Goal: Complete application form: Complete application form

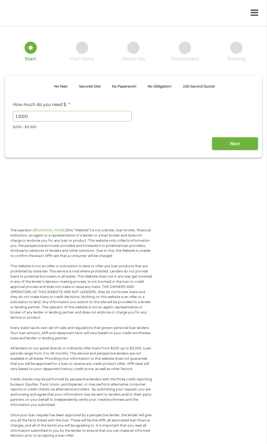
click at [180, 130] on div "$200 - $3,000" at bounding box center [133, 125] width 241 height 7
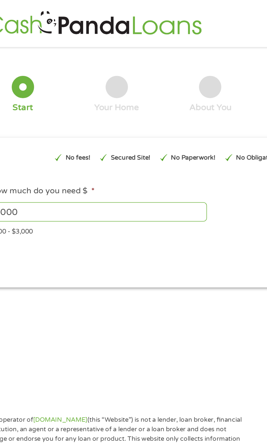
click at [72, 118] on input "1000" at bounding box center [72, 116] width 119 height 10
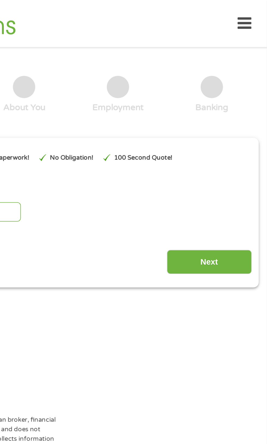
click at [75, 119] on input "1000" at bounding box center [72, 116] width 119 height 10
type input "1"
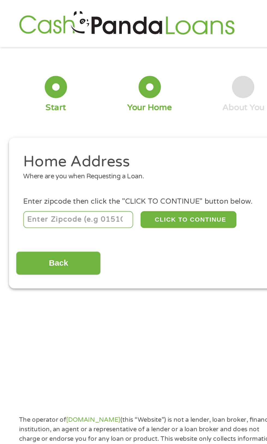
click at [64, 117] on input "number" at bounding box center [43, 120] width 60 height 9
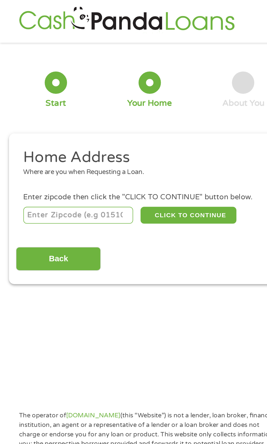
click at [54, 116] on input "number" at bounding box center [43, 117] width 60 height 9
type input "43229"
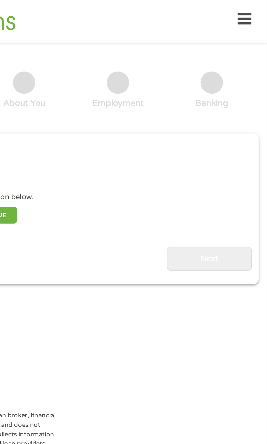
scroll to position [2, 0]
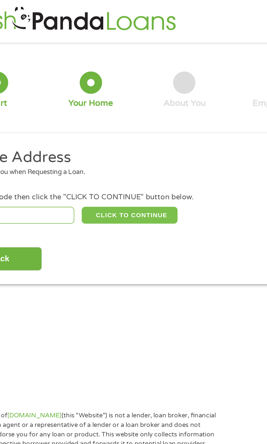
click at [113, 122] on button "CLICK TO CONTINUE" at bounding box center [103, 117] width 53 height 9
type input "43229"
type input "Columbus"
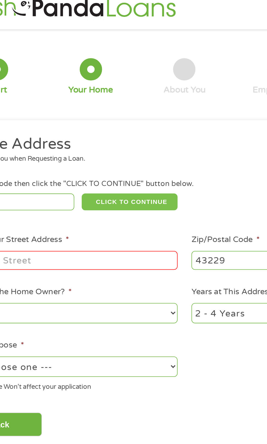
scroll to position [0, 0]
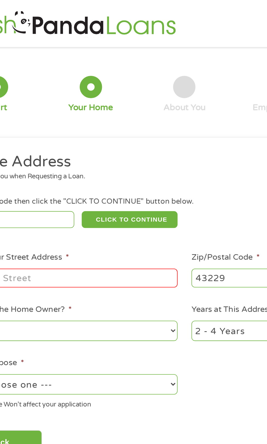
click at [93, 158] on input "Enter Your Street Address *" at bounding box center [71, 153] width 117 height 10
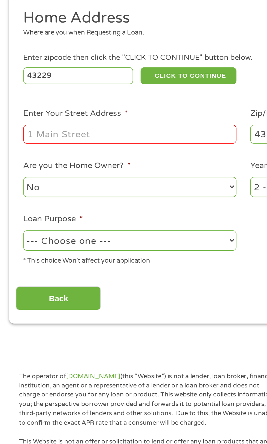
type input "[STREET_ADDRESS]"
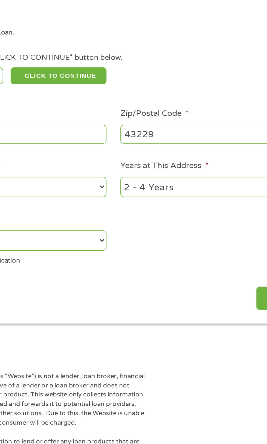
click at [112, 212] on select "--- Choose one --- Pay Bills Debt Consolidation Home Improvement Major Purchase…" at bounding box center [71, 210] width 117 height 11
select select "other"
click at [13, 206] on select "--- Choose one --- Pay Bills Debt Consolidation Home Improvement Major Purchase…" at bounding box center [71, 210] width 117 height 11
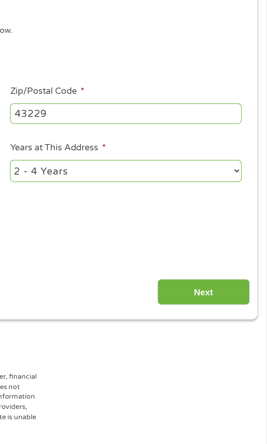
click at [230, 242] on input "Next" at bounding box center [234, 242] width 47 height 13
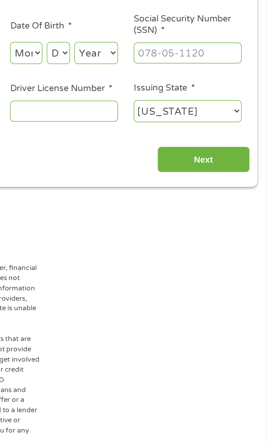
scroll to position [2, 0]
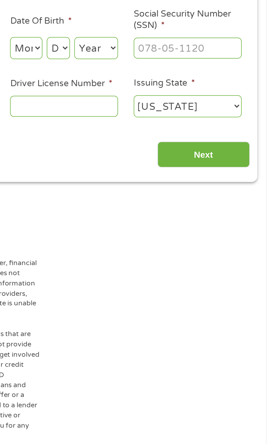
click at [181, 188] on section "1 Start 2 Your Home 3 About You 4 Employment 5 Banking 6 This field is hidden w…" at bounding box center [133, 113] width 267 height 172
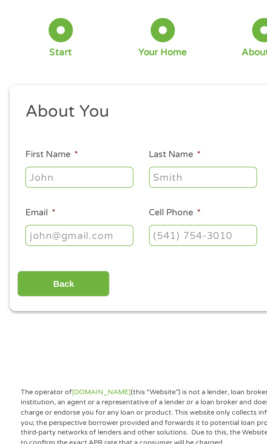
scroll to position [2, 2]
click at [47, 122] on input "First Name *" at bounding box center [40, 119] width 54 height 10
type input "[PERSON_NAME]"
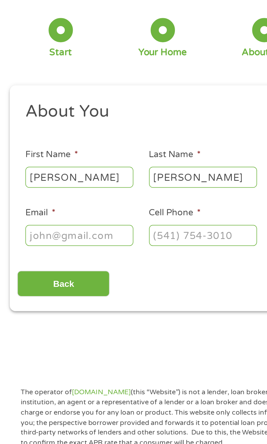
type input "[EMAIL_ADDRESS][DOMAIN_NAME]"
type input "[PHONE_NUMBER]"
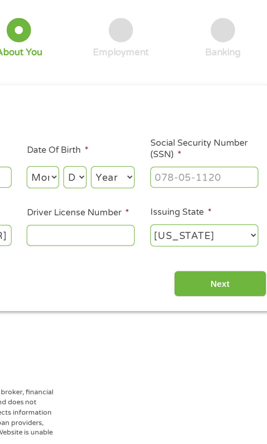
click at [152, 124] on select "Month 1 2 3 4 5 6 7 8 9 10 11 12" at bounding box center [145, 119] width 16 height 11
select select "10"
click at [137, 114] on select "Month 1 2 3 4 5 6 7 8 9 10 11 12" at bounding box center [145, 119] width 16 height 11
click at [162, 122] on select "Day 1 2 3 4 5 6 7 8 9 10 11 12 13 14 15 16 17 18 19 20 21 22 23 24 25 26 27 28 …" at bounding box center [162, 119] width 12 height 11
select select "17"
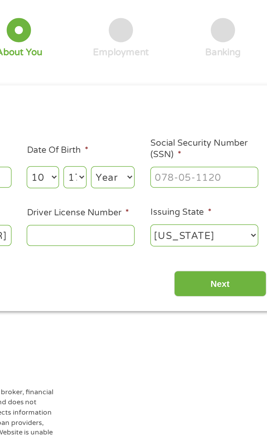
click at [156, 114] on select "Day 1 2 3 4 5 6 7 8 9 10 11 12 13 14 15 16 17 18 19 20 21 22 23 24 25 26 27 28 …" at bounding box center [162, 119] width 12 height 11
click at [183, 123] on select "Year [DATE] 2006 2005 2004 2003 2002 2001 2000 1999 1998 1997 1996 1995 1994 19…" at bounding box center [181, 119] width 22 height 11
select select "1989"
click at [170, 114] on select "Year [DATE] 2006 2005 2004 2003 2002 2001 2000 1999 1998 1997 1996 1995 1994 19…" at bounding box center [181, 119] width 22 height 11
click at [163, 123] on select "Day 1 2 3 4 5 6 7 8 9 10 11 12 13 14 15 16 17 18 19 20 21 22 23 24 25 26 27 28 …" at bounding box center [162, 119] width 12 height 11
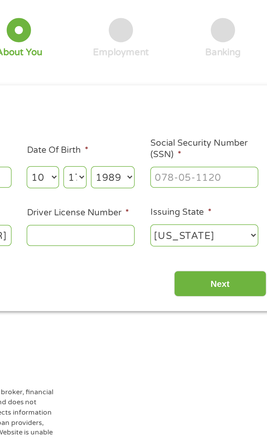
click at [156, 114] on select "Day 1 2 3 4 5 6 7 8 9 10 11 12 13 14 15 16 17 18 19 20 21 22 23 24 25 26 27 28 …" at bounding box center [162, 119] width 12 height 11
click at [229, 122] on input "Social Security Number (SSN) *" at bounding box center [227, 119] width 54 height 10
type input "064-88-1420"
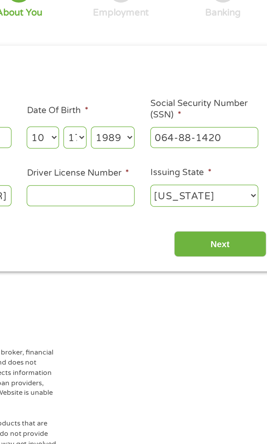
scroll to position [2, 0]
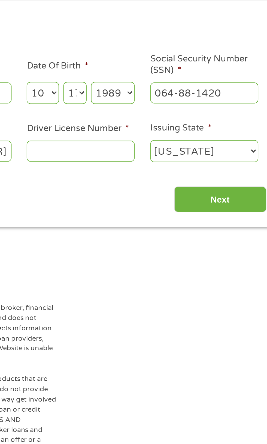
click at [168, 151] on input "Driver License Number *" at bounding box center [164, 149] width 54 height 10
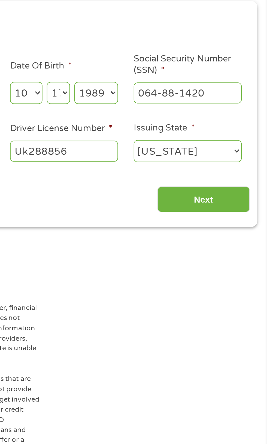
type input "Uk288856"
click at [236, 180] on input "Next" at bounding box center [234, 173] width 47 height 13
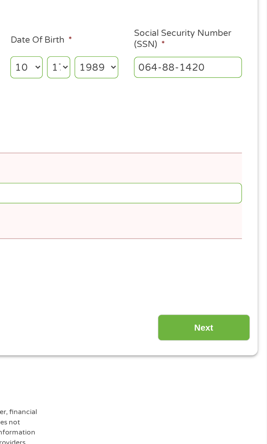
scroll to position [0, 0]
click at [231, 270] on input "Next" at bounding box center [234, 273] width 47 height 13
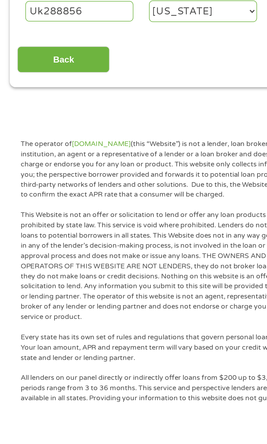
scroll to position [2, 0]
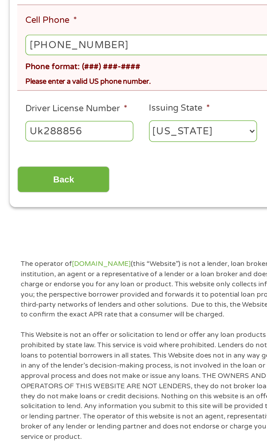
click at [16, 206] on input "[PHONE_NUMBER]" at bounding box center [133, 203] width 241 height 10
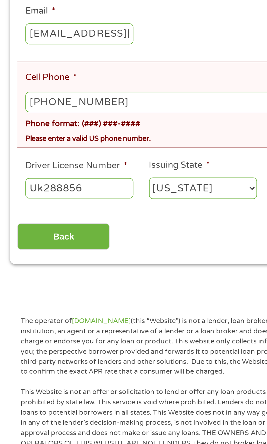
click at [19, 205] on input "[PHONE_NUMBER]" at bounding box center [133, 203] width 241 height 10
click at [17, 207] on input "[PHONE_NUMBER]" at bounding box center [133, 203] width 241 height 10
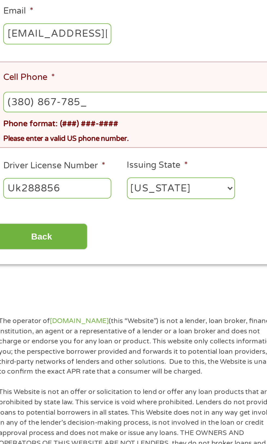
click at [60, 207] on input "(380) 867-785_" at bounding box center [133, 203] width 241 height 10
type input "[PHONE_NUMBER]"
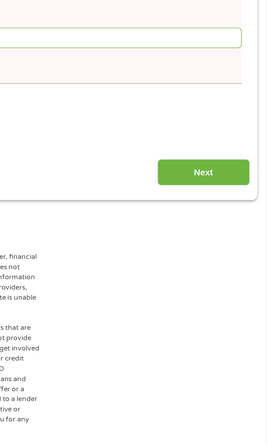
click at [235, 267] on input "Next" at bounding box center [234, 271] width 47 height 13
click at [229, 278] on input "Next" at bounding box center [234, 271] width 47 height 13
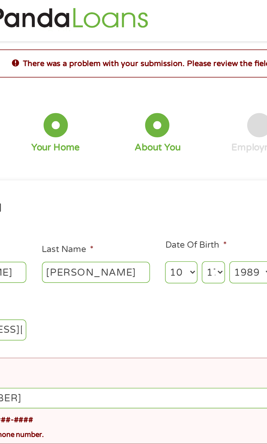
scroll to position [0, 0]
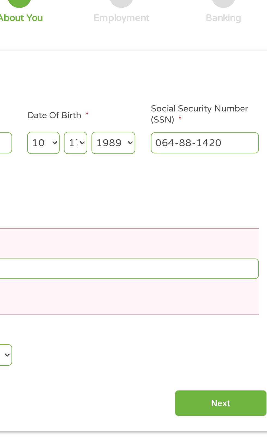
click at [231, 280] on input "Next" at bounding box center [234, 273] width 47 height 13
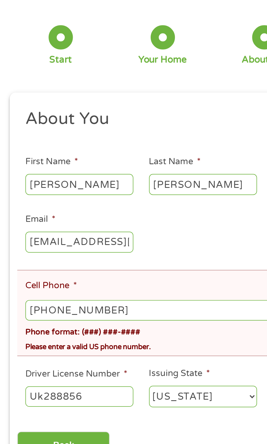
scroll to position [2, 0]
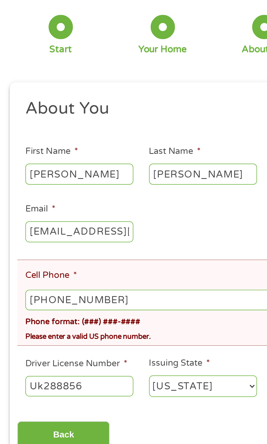
click at [42, 275] on input "Back" at bounding box center [32, 271] width 47 height 13
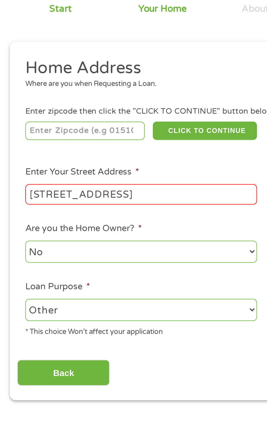
scroll to position [2, 2]
click at [66, 119] on input "number" at bounding box center [43, 117] width 60 height 9
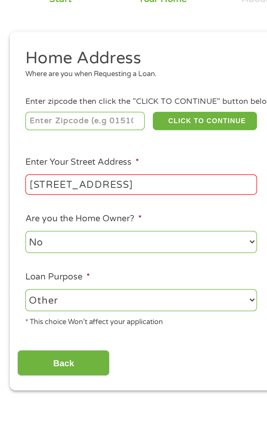
scroll to position [2, 0]
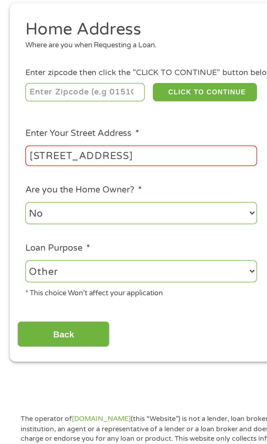
type input "43229"
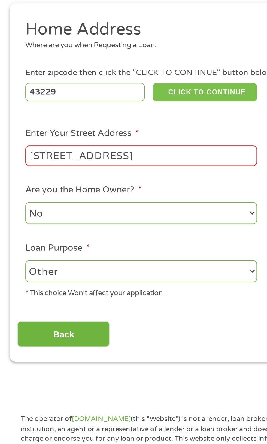
click at [109, 122] on button "CLICK TO CONTINUE" at bounding box center [103, 117] width 53 height 9
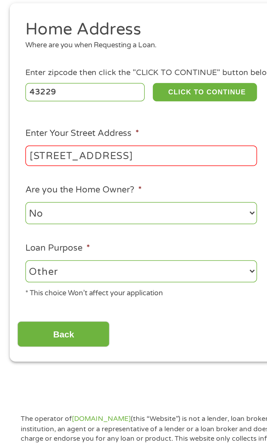
click at [38, 240] on input "Back" at bounding box center [32, 240] width 47 height 13
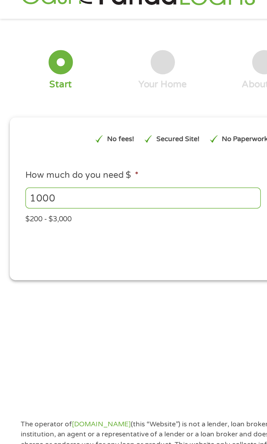
scroll to position [0, 0]
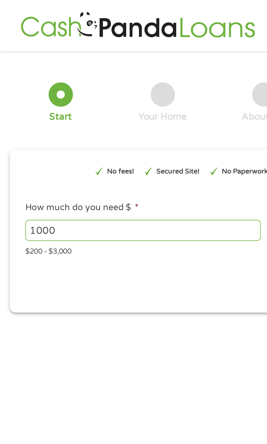
click at [40, 114] on input "1000" at bounding box center [72, 116] width 119 height 10
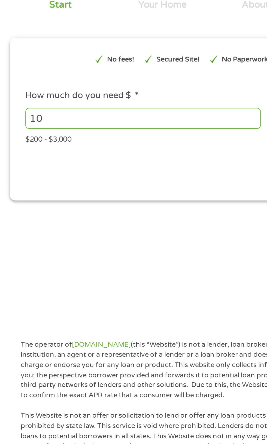
type input "1"
click at [41, 115] on input "250" at bounding box center [72, 116] width 119 height 10
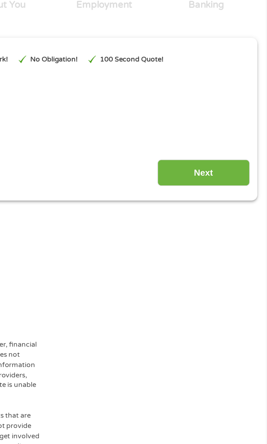
type input "2500"
click at [227, 148] on input "Next" at bounding box center [234, 143] width 47 height 13
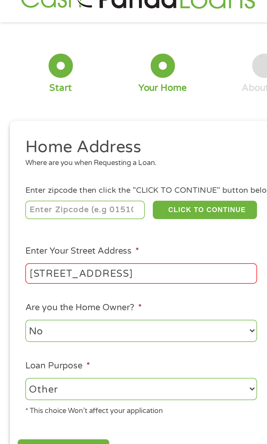
click at [53, 122] on input "number" at bounding box center [43, 120] width 60 height 9
type input "43229"
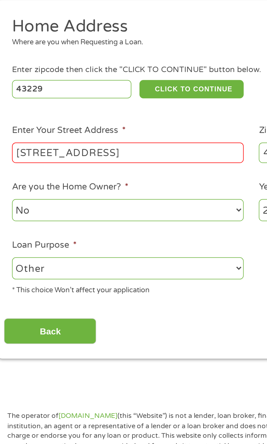
scroll to position [0, 0]
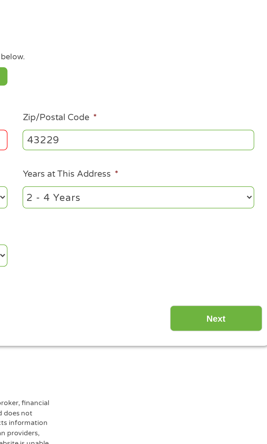
click at [239, 239] on input "Next" at bounding box center [234, 242] width 47 height 13
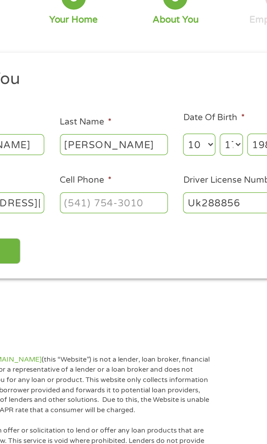
scroll to position [0, 0]
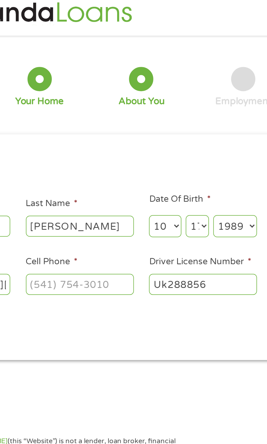
click at [103, 149] on input "Cell Phone *" at bounding box center [102, 151] width 54 height 10
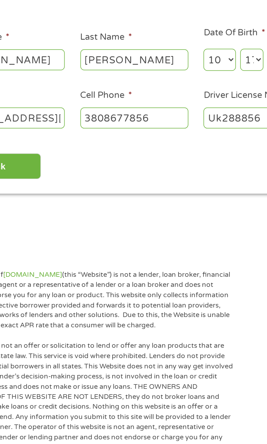
type input "[PHONE_NUMBER]"
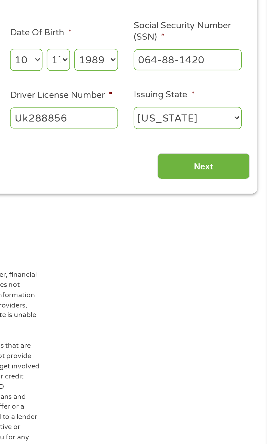
click at [233, 177] on input "Next" at bounding box center [234, 175] width 47 height 13
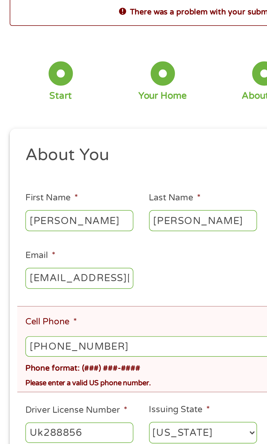
scroll to position [2, 2]
click at [66, 206] on input "[PHONE_NUMBER]" at bounding box center [133, 203] width 241 height 10
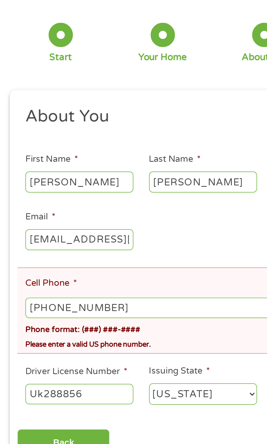
scroll to position [2, 0]
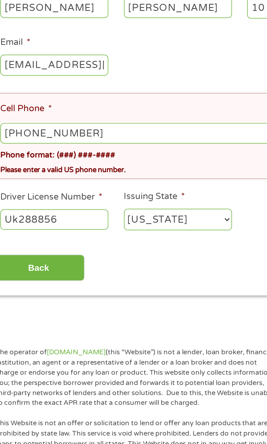
click at [67, 206] on input "[PHONE_NUMBER]" at bounding box center [133, 203] width 241 height 10
type input "[PHONE_NUMBER]"
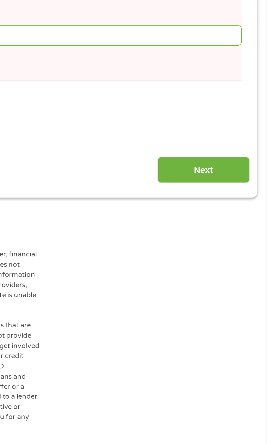
click at [238, 267] on input "Next" at bounding box center [234, 271] width 47 height 13
click at [233, 268] on input "Next" at bounding box center [234, 271] width 47 height 13
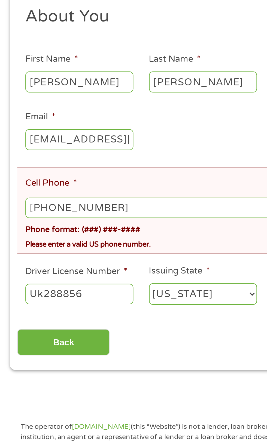
click at [57, 246] on input "Uk288856" at bounding box center [40, 247] width 54 height 10
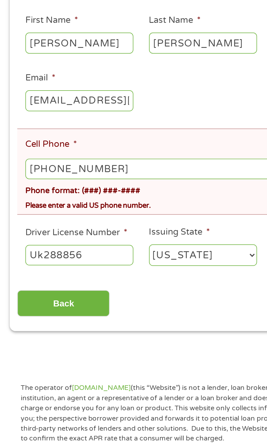
click at [18, 205] on input "[PHONE_NUMBER]" at bounding box center [133, 203] width 241 height 10
click at [18, 206] on input "[PHONE_NUMBER]" at bounding box center [133, 203] width 241 height 10
